Goal: Task Accomplishment & Management: Manage account settings

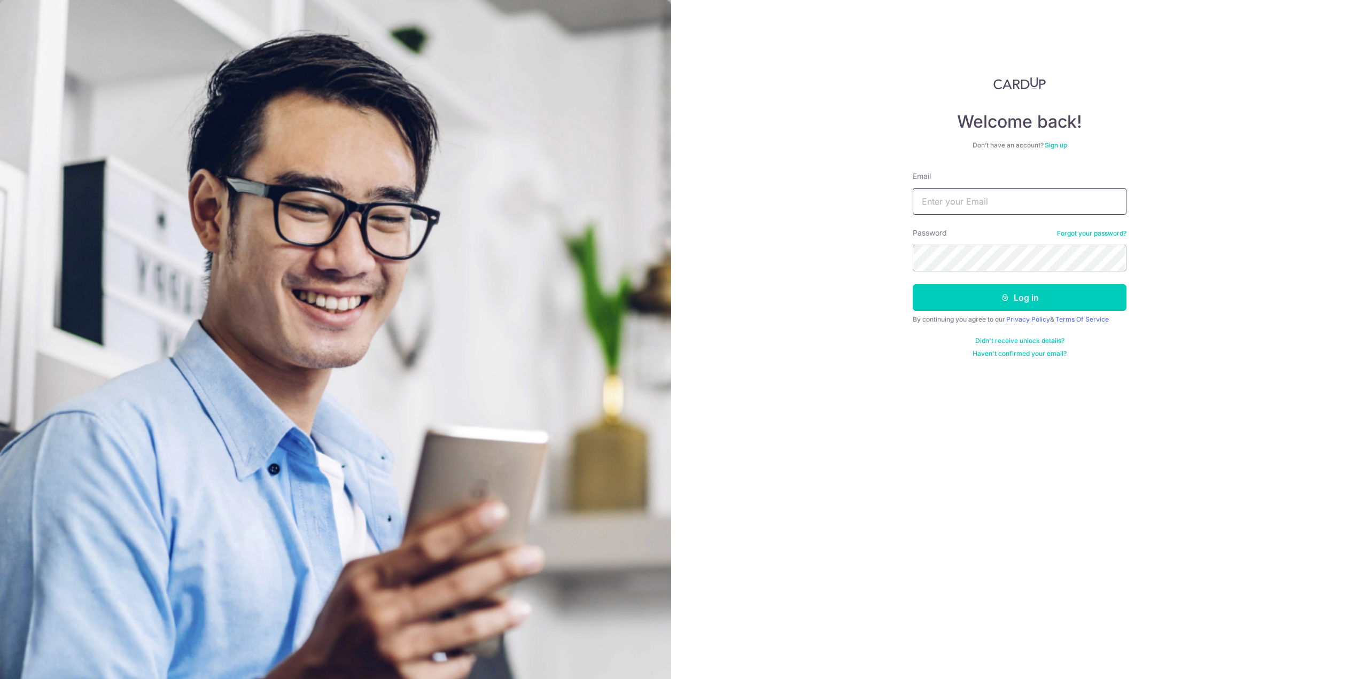
click at [941, 202] on input "Email" at bounding box center [1019, 201] width 214 height 27
type input "[PERSON_NAME][EMAIL_ADDRESS][DOMAIN_NAME]"
click at [912, 284] on button "Log in" at bounding box center [1019, 297] width 214 height 27
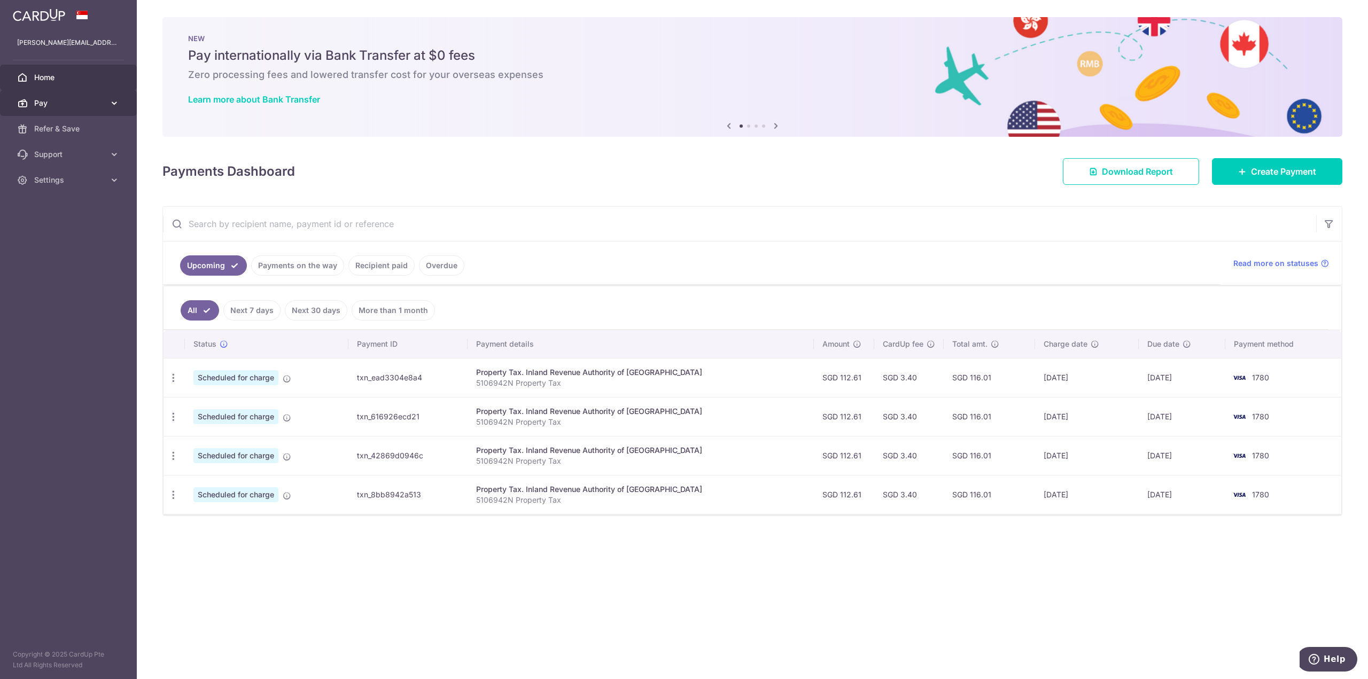
click at [76, 100] on span "Pay" at bounding box center [69, 103] width 71 height 11
click at [64, 125] on span "Payments" at bounding box center [69, 128] width 71 height 11
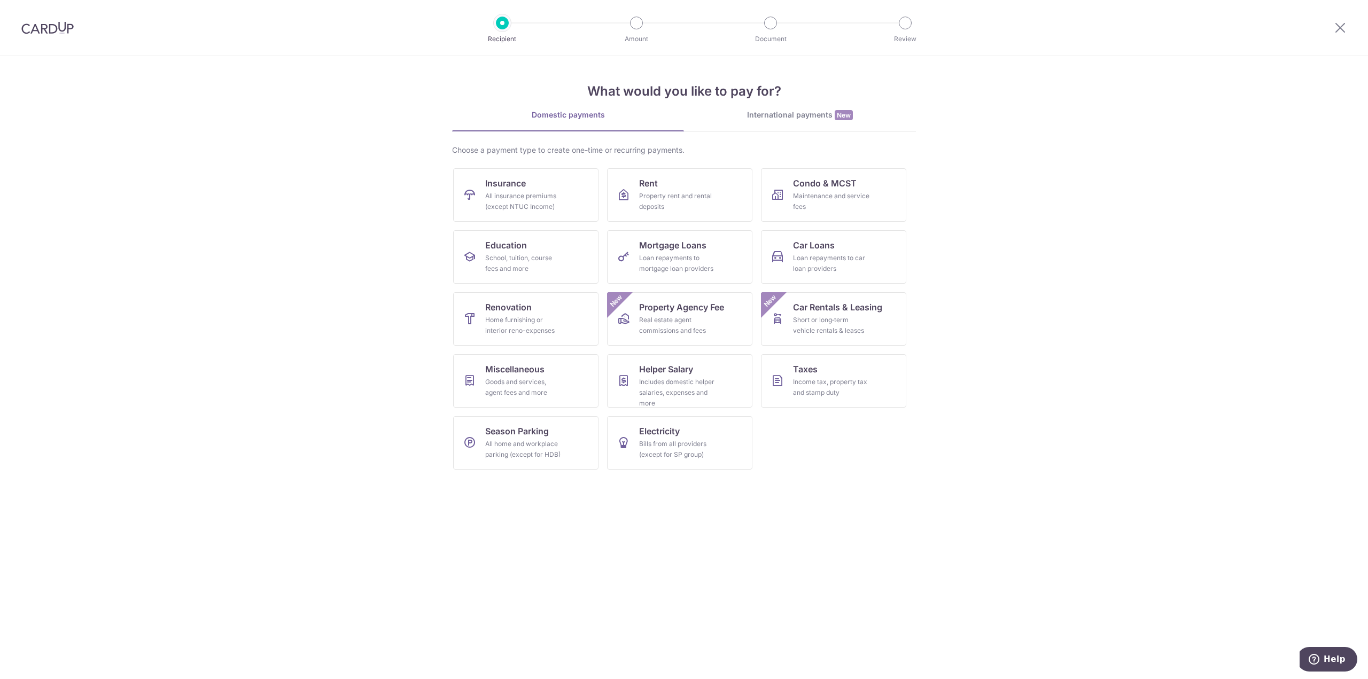
click at [60, 26] on img at bounding box center [47, 27] width 52 height 13
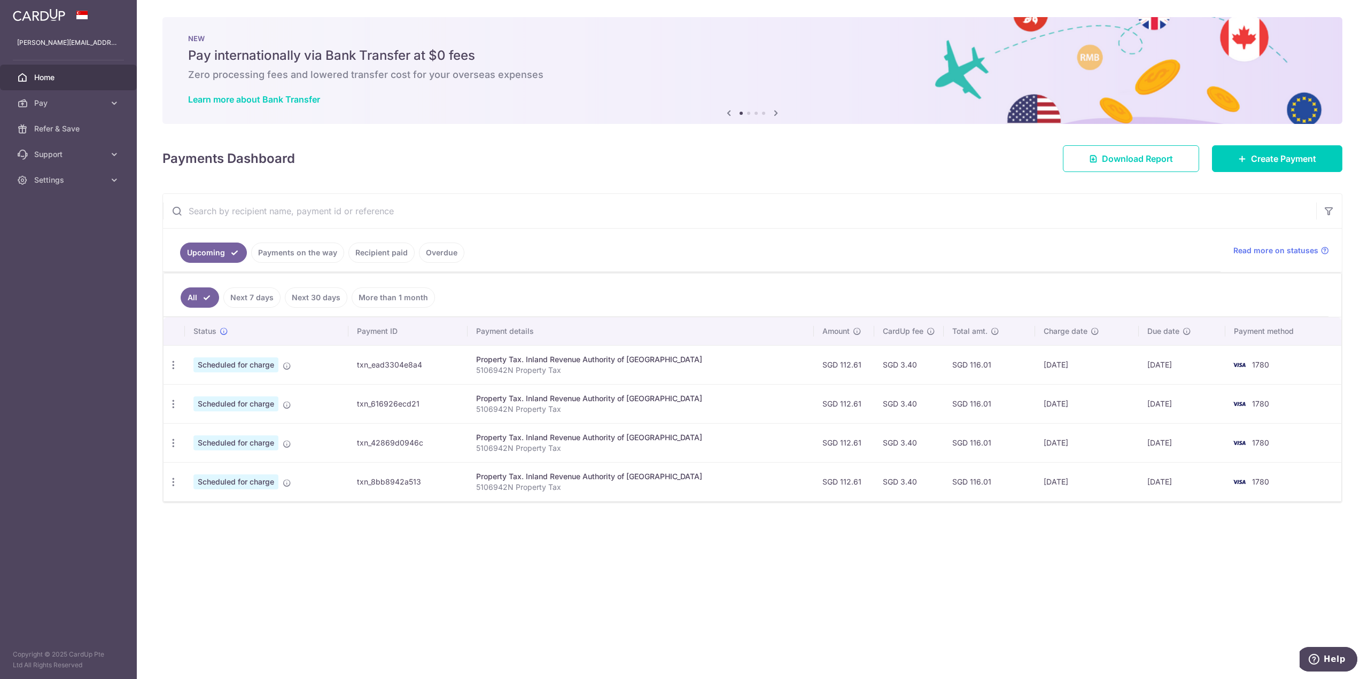
click at [383, 256] on link "Recipient paid" at bounding box center [381, 253] width 66 height 20
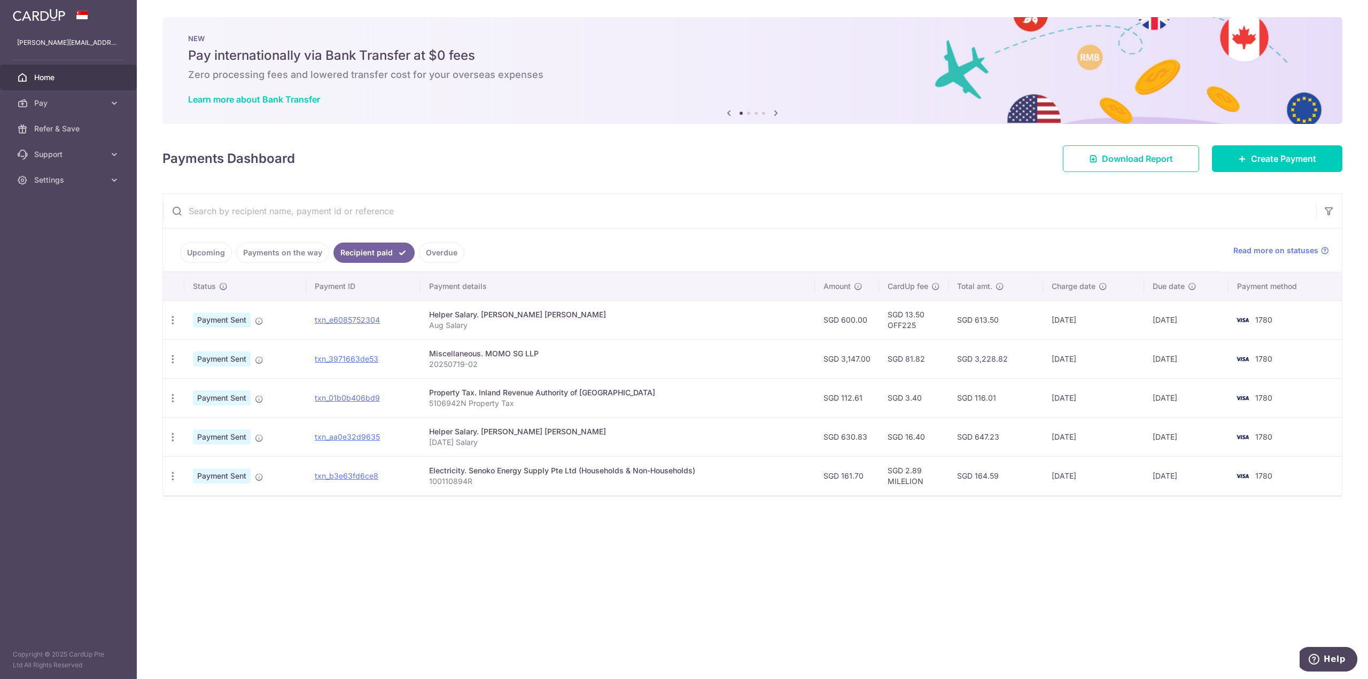
click at [845, 158] on div "Payments Dashboard Download Report Create Payment" at bounding box center [752, 156] width 1180 height 31
